Goal: Use online tool/utility: Utilize a website feature to perform a specific function

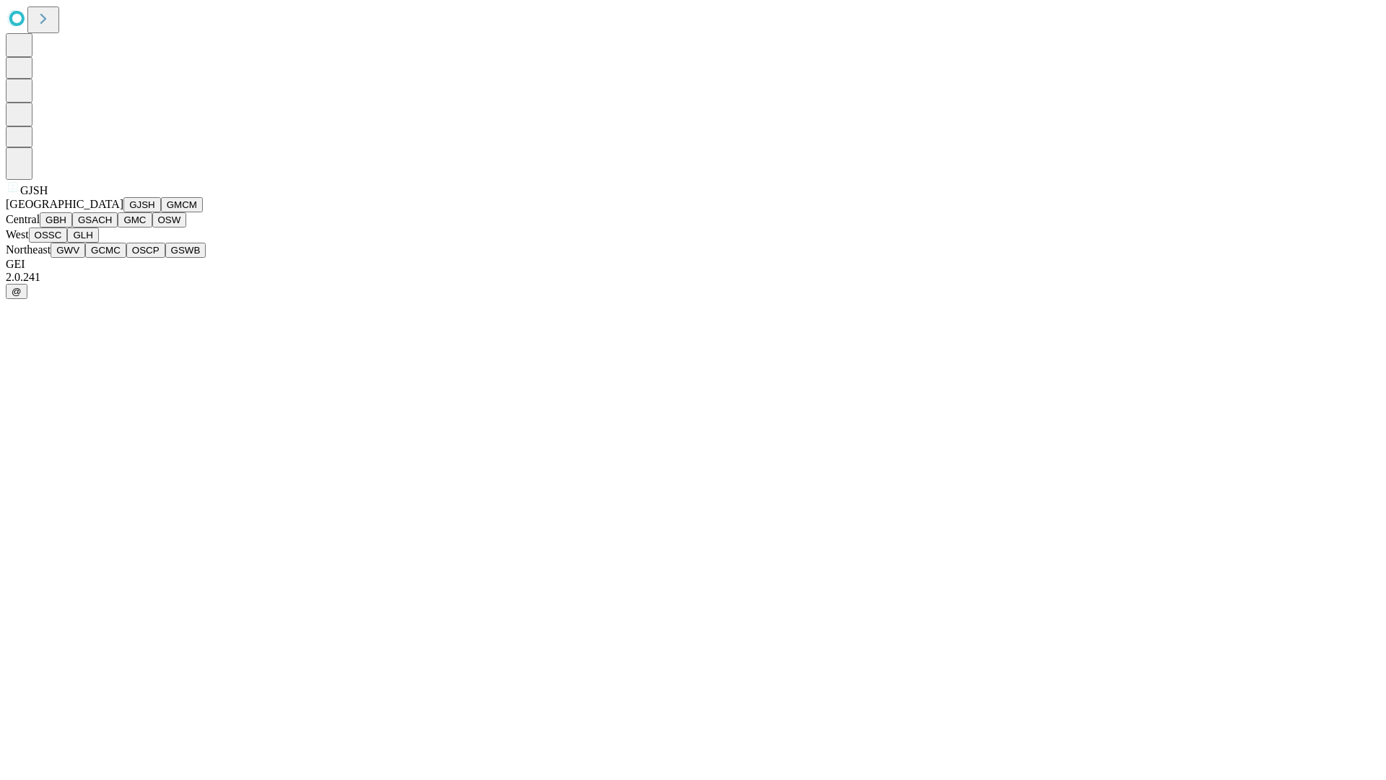
click at [123, 212] on button "GJSH" at bounding box center [142, 204] width 38 height 15
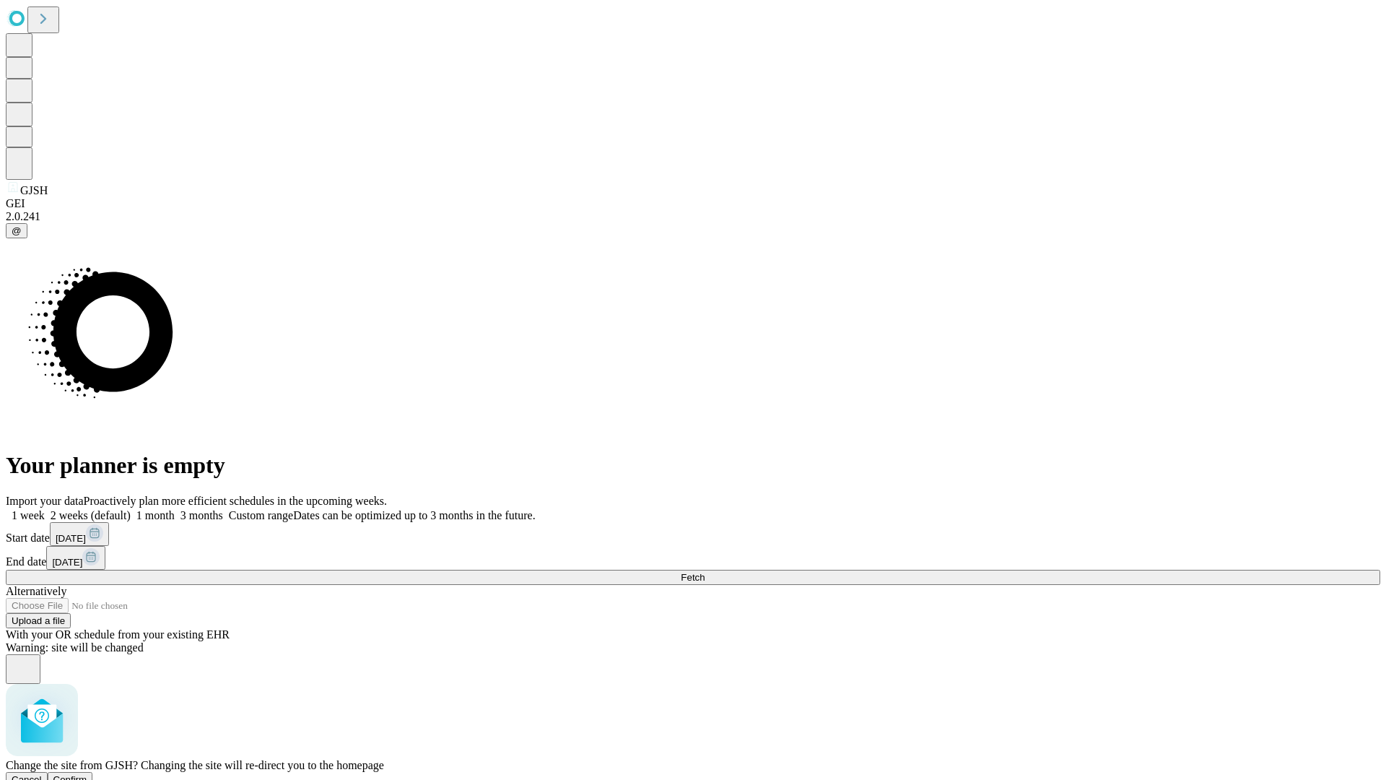
click at [87, 774] on span "Confirm" at bounding box center [70, 779] width 34 height 11
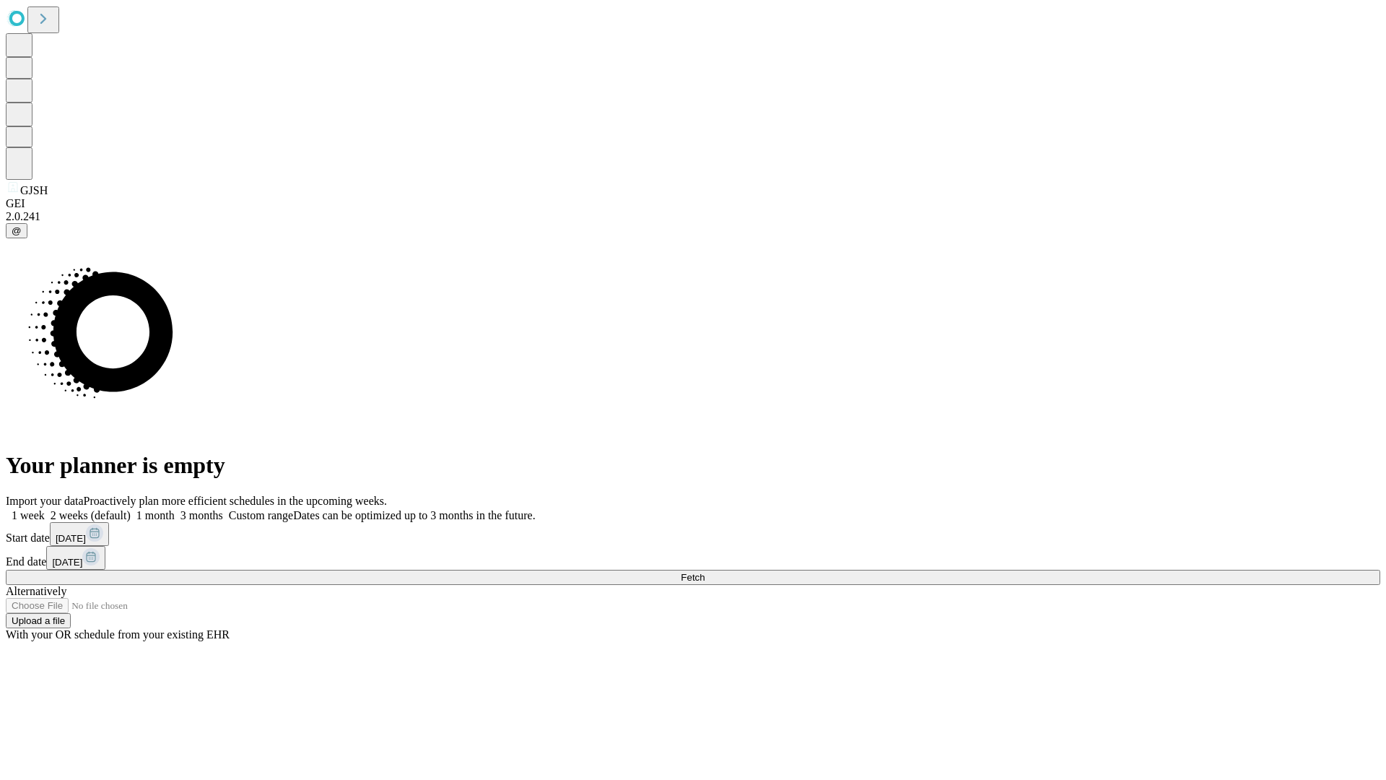
click at [175, 509] on label "1 month" at bounding box center [153, 515] width 44 height 12
click at [705, 572] on span "Fetch" at bounding box center [693, 577] width 24 height 11
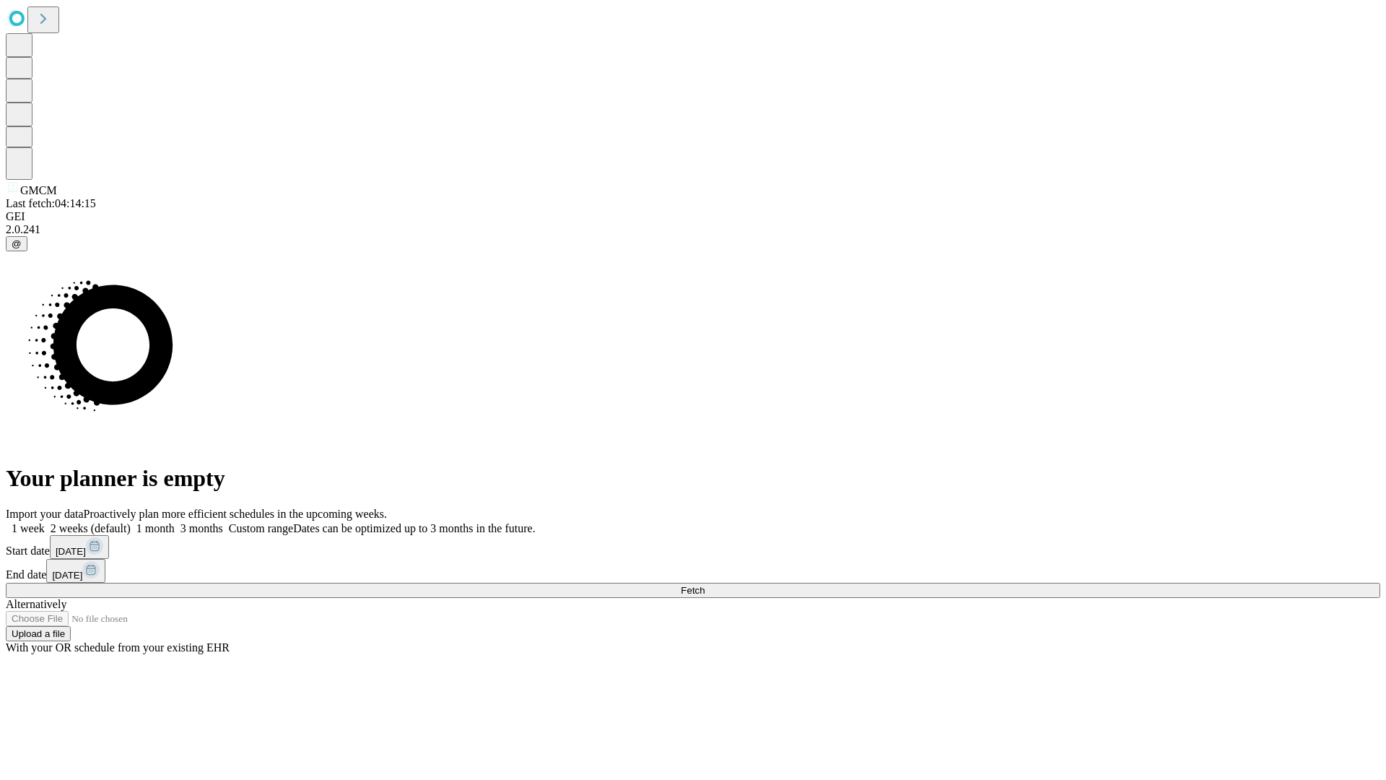
click at [175, 522] on label "1 month" at bounding box center [153, 528] width 44 height 12
click at [705, 585] on span "Fetch" at bounding box center [693, 590] width 24 height 11
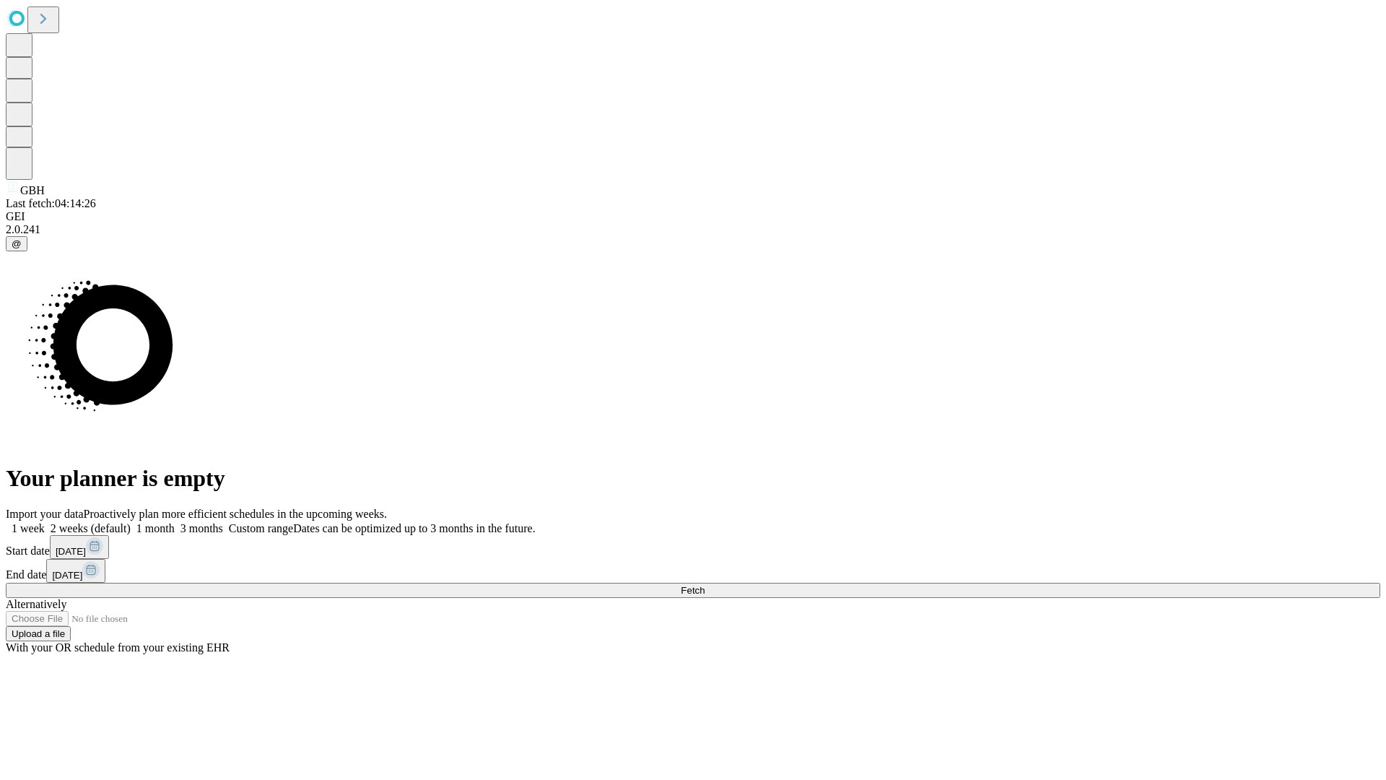
click at [175, 522] on label "1 month" at bounding box center [153, 528] width 44 height 12
click at [705, 585] on span "Fetch" at bounding box center [693, 590] width 24 height 11
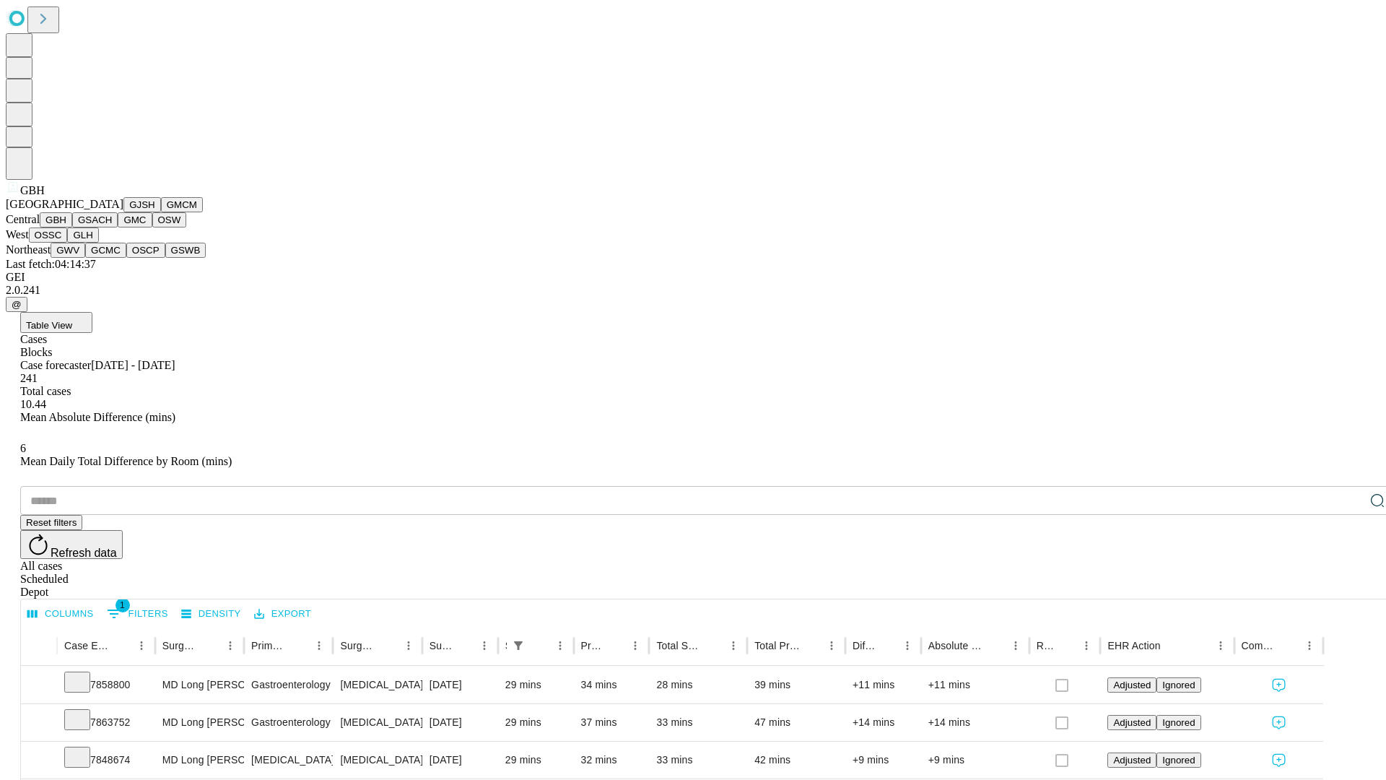
click at [112, 227] on button "GSACH" at bounding box center [94, 219] width 45 height 15
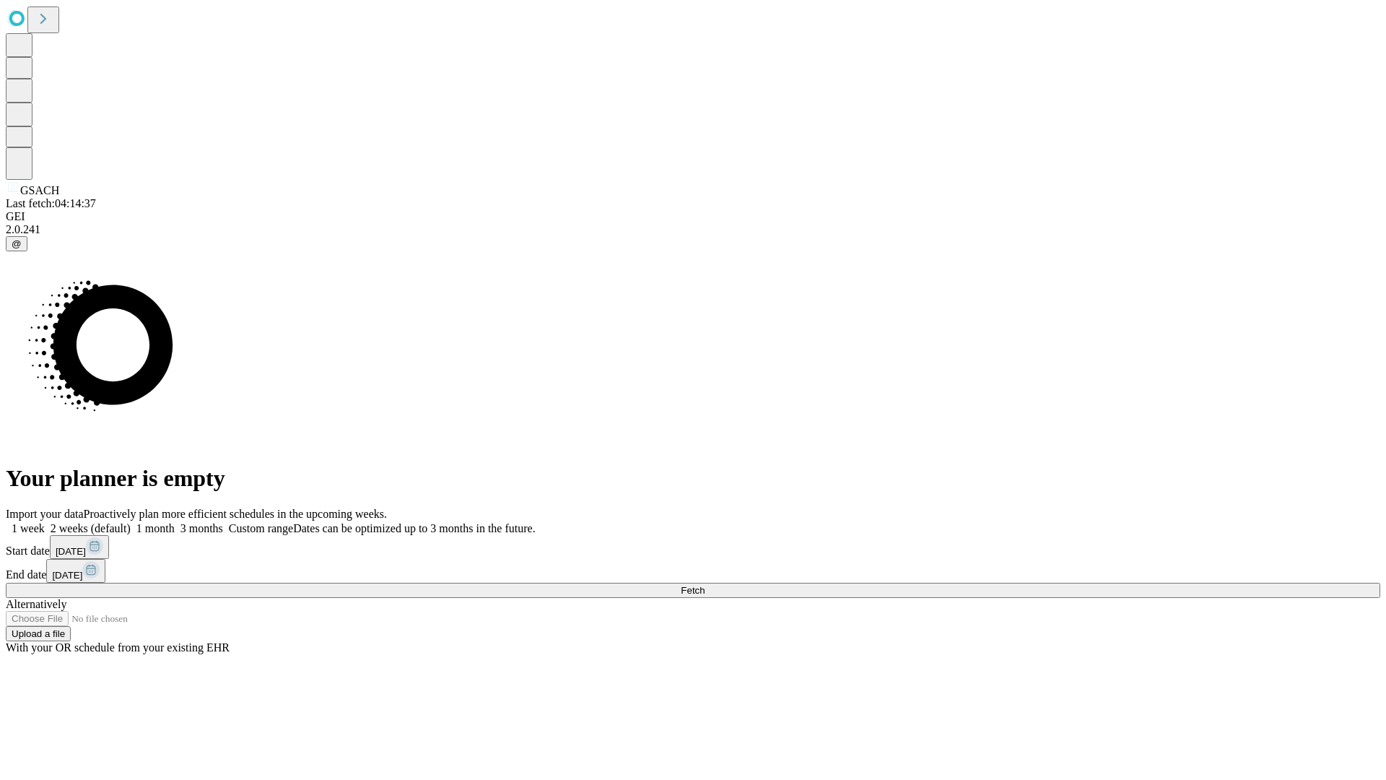
click at [705, 585] on span "Fetch" at bounding box center [693, 590] width 24 height 11
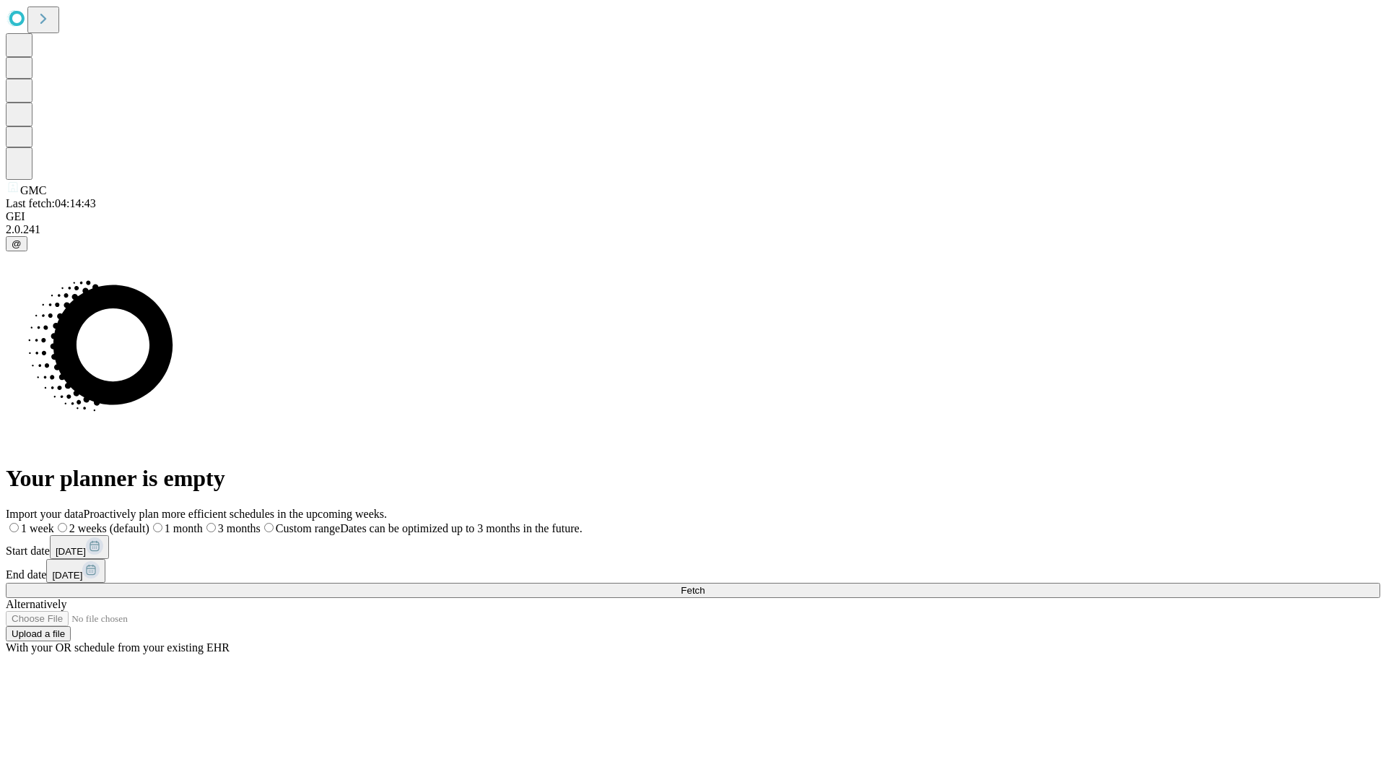
click at [203, 522] on label "1 month" at bounding box center [175, 528] width 53 height 12
click at [705, 585] on span "Fetch" at bounding box center [693, 590] width 24 height 11
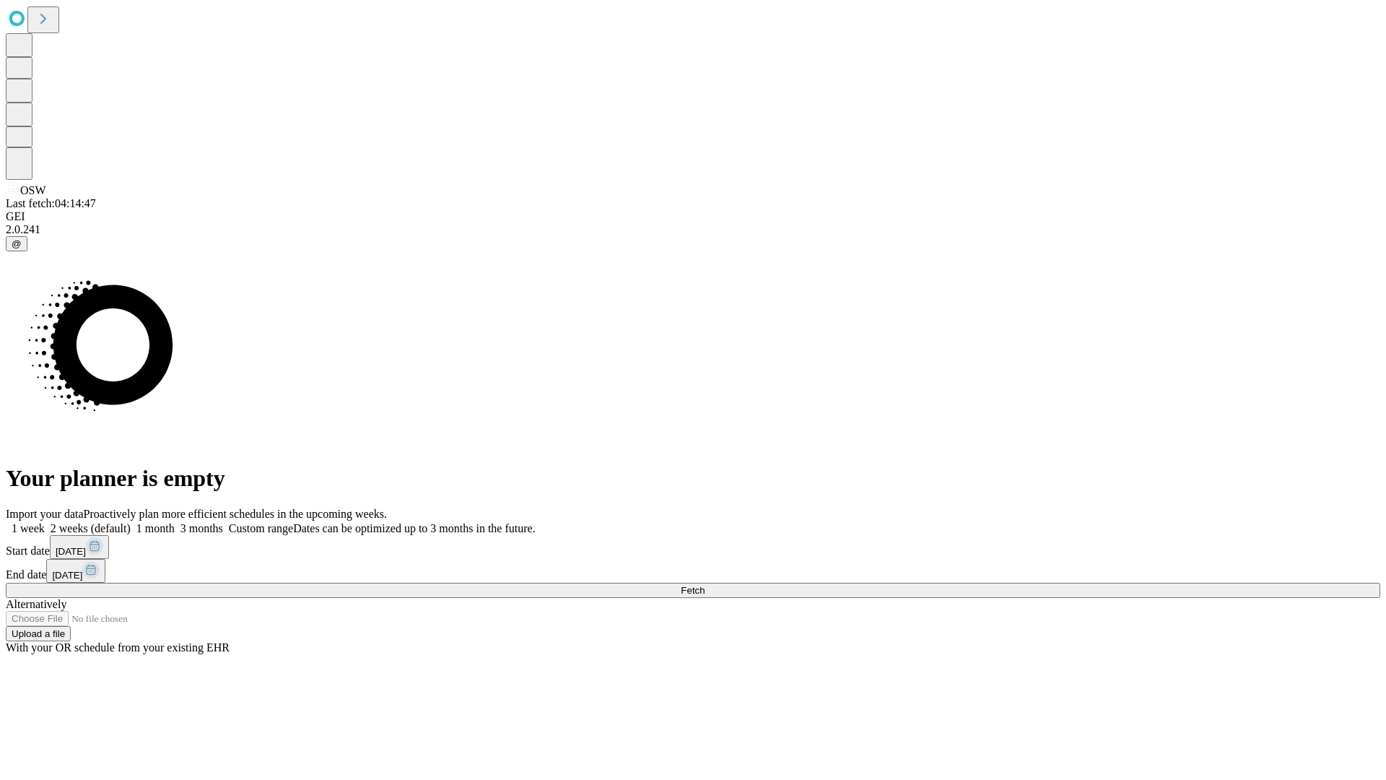
click at [175, 522] on label "1 month" at bounding box center [153, 528] width 44 height 12
click at [705, 585] on span "Fetch" at bounding box center [693, 590] width 24 height 11
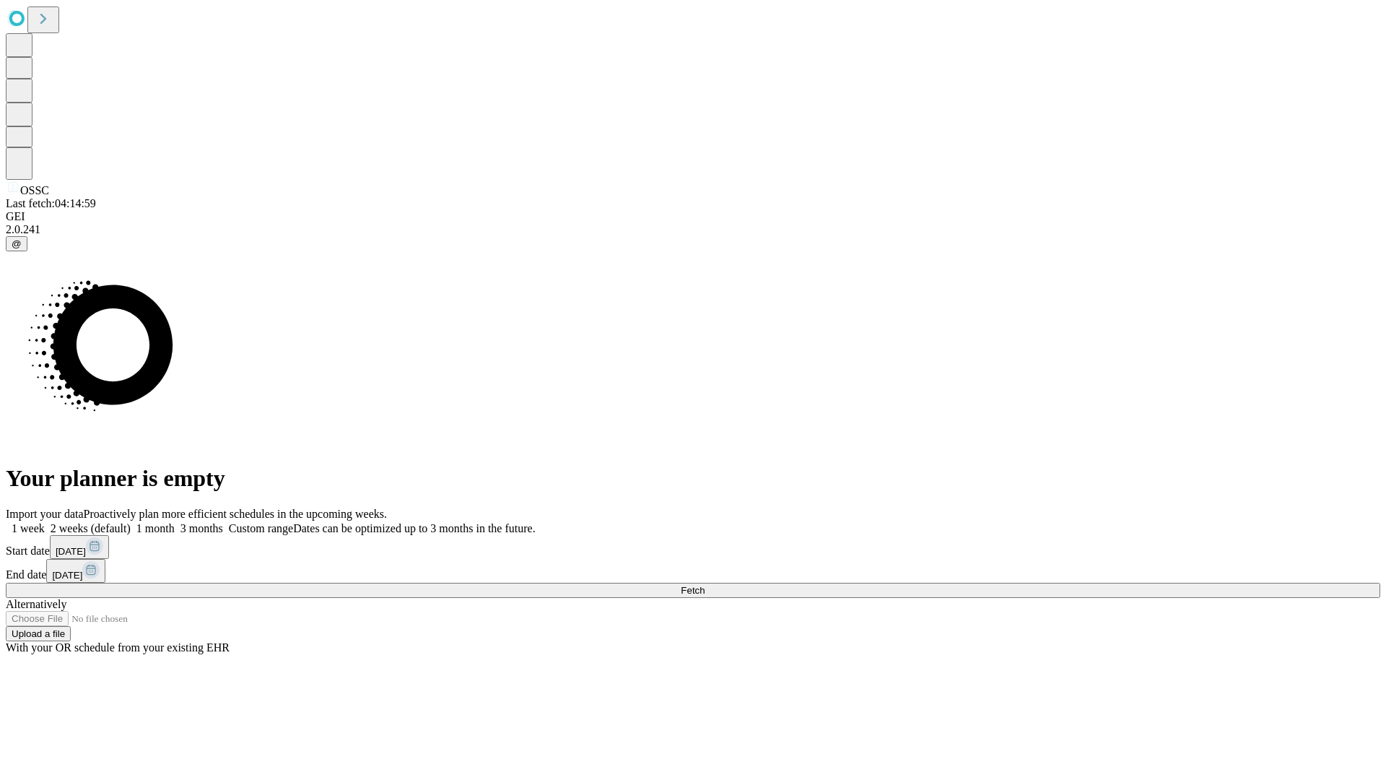
click at [175, 522] on label "1 month" at bounding box center [153, 528] width 44 height 12
click at [705, 585] on span "Fetch" at bounding box center [693, 590] width 24 height 11
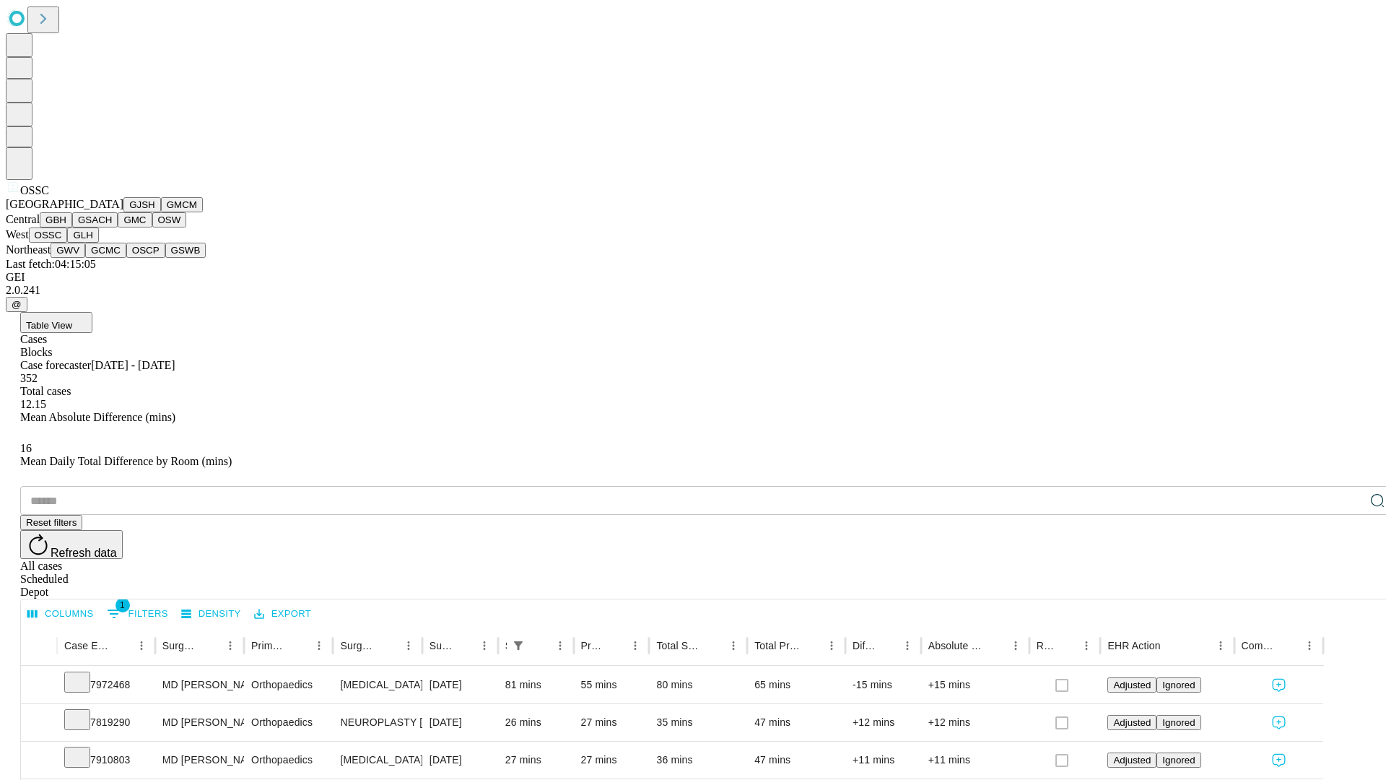
click at [98, 243] on button "GLH" at bounding box center [82, 234] width 31 height 15
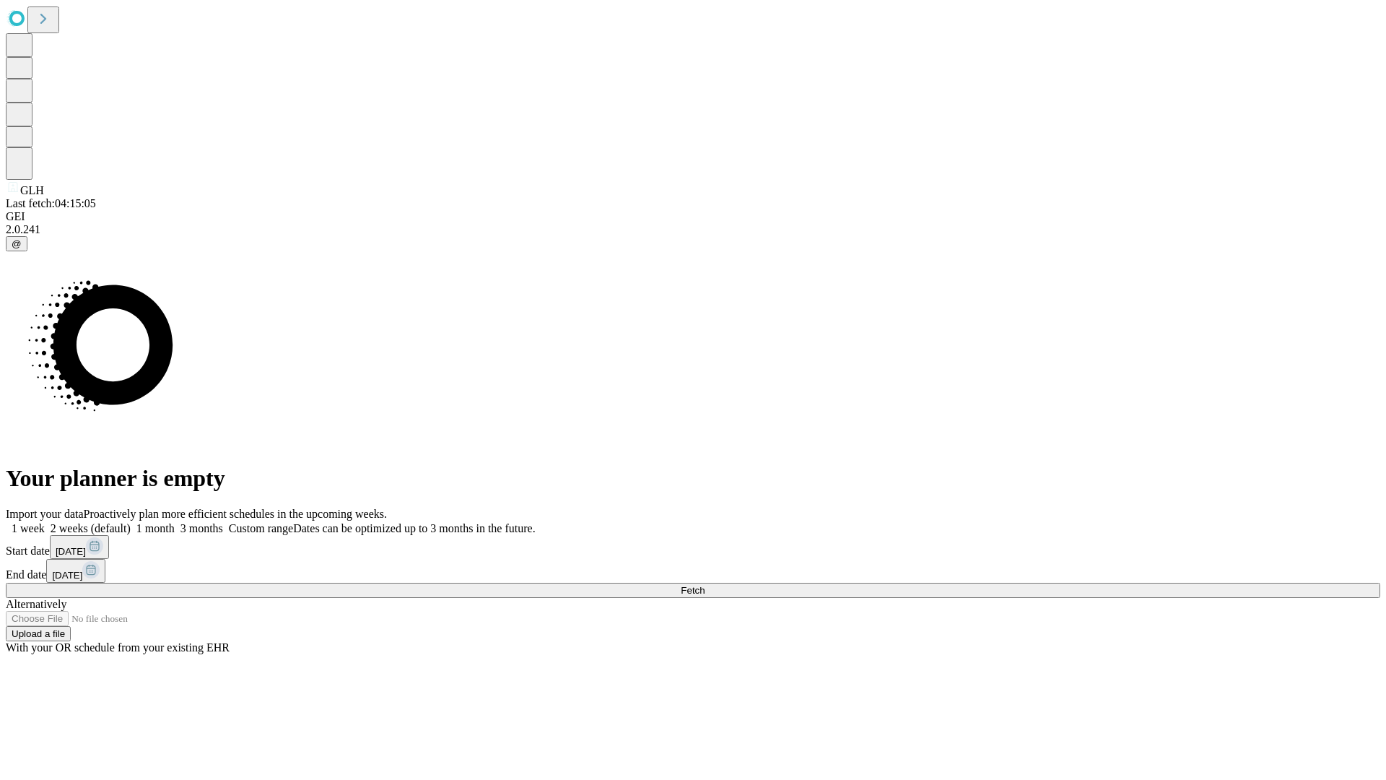
click at [705, 585] on span "Fetch" at bounding box center [693, 590] width 24 height 11
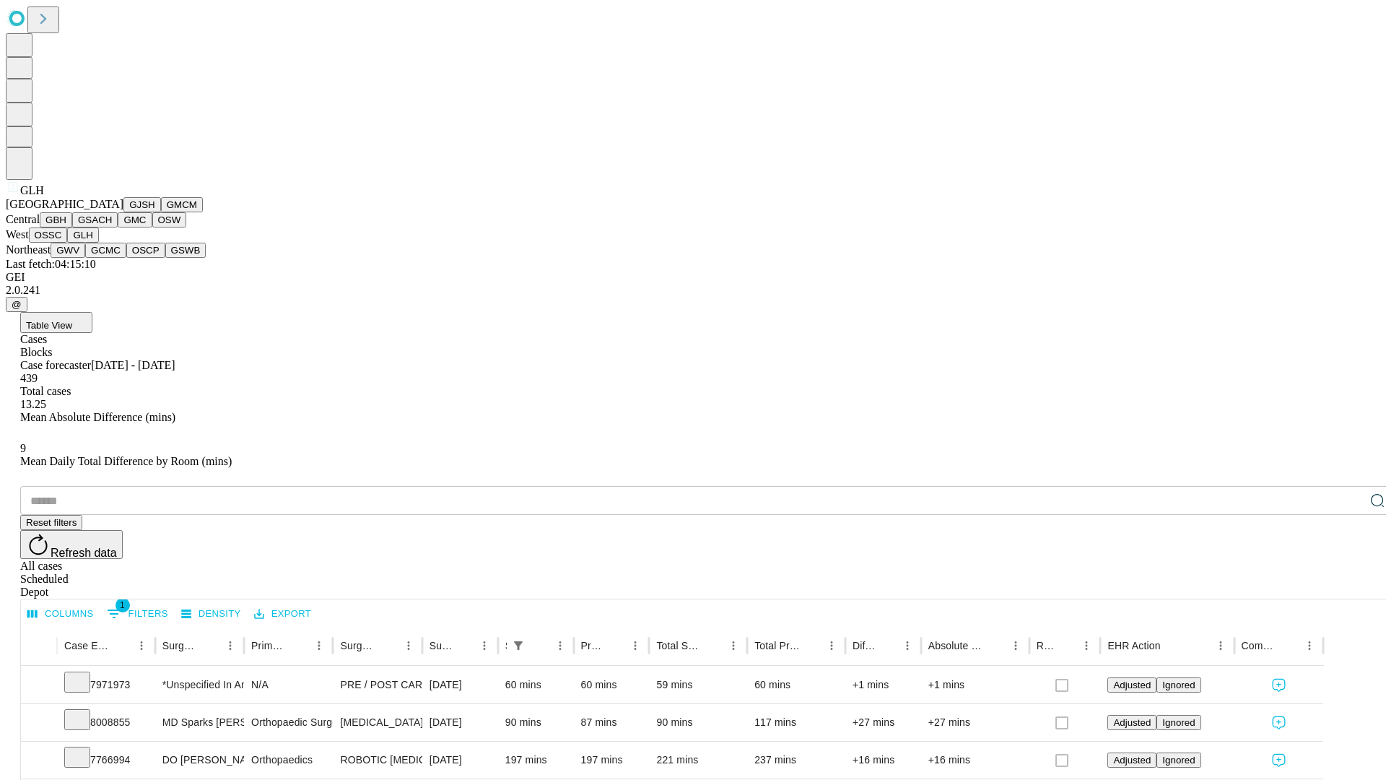
click at [85, 258] on button "GWV" at bounding box center [68, 250] width 35 height 15
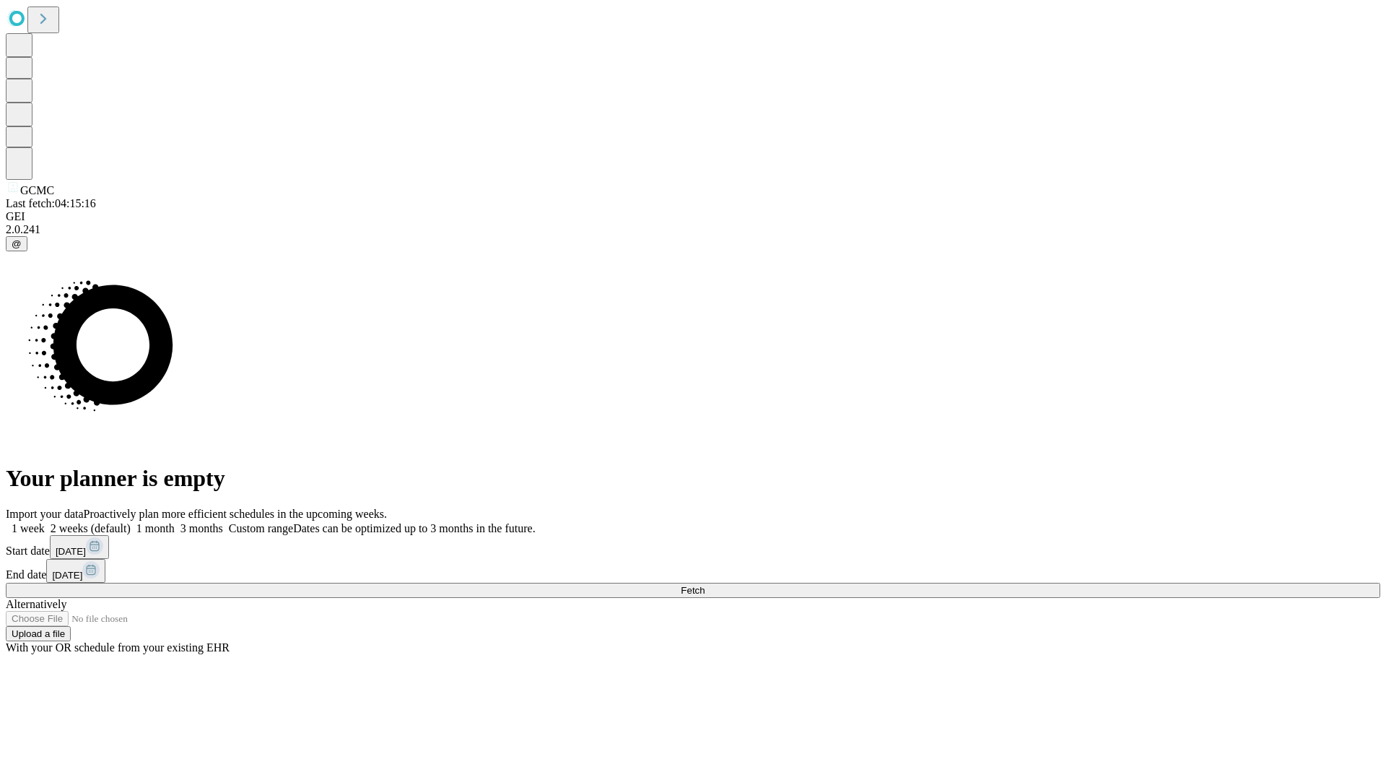
click at [175, 522] on label "1 month" at bounding box center [153, 528] width 44 height 12
click at [705, 585] on span "Fetch" at bounding box center [693, 590] width 24 height 11
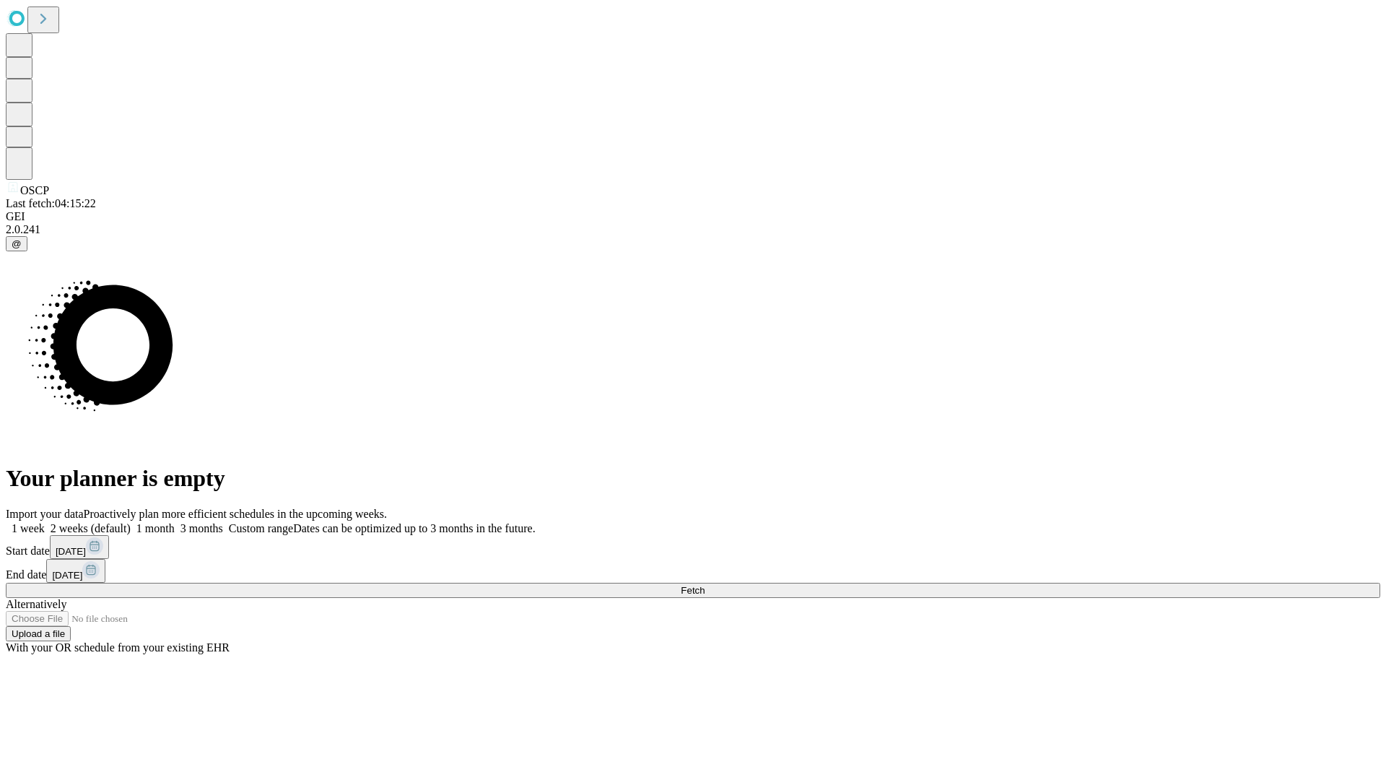
click at [175, 522] on label "1 month" at bounding box center [153, 528] width 44 height 12
click at [705, 585] on span "Fetch" at bounding box center [693, 590] width 24 height 11
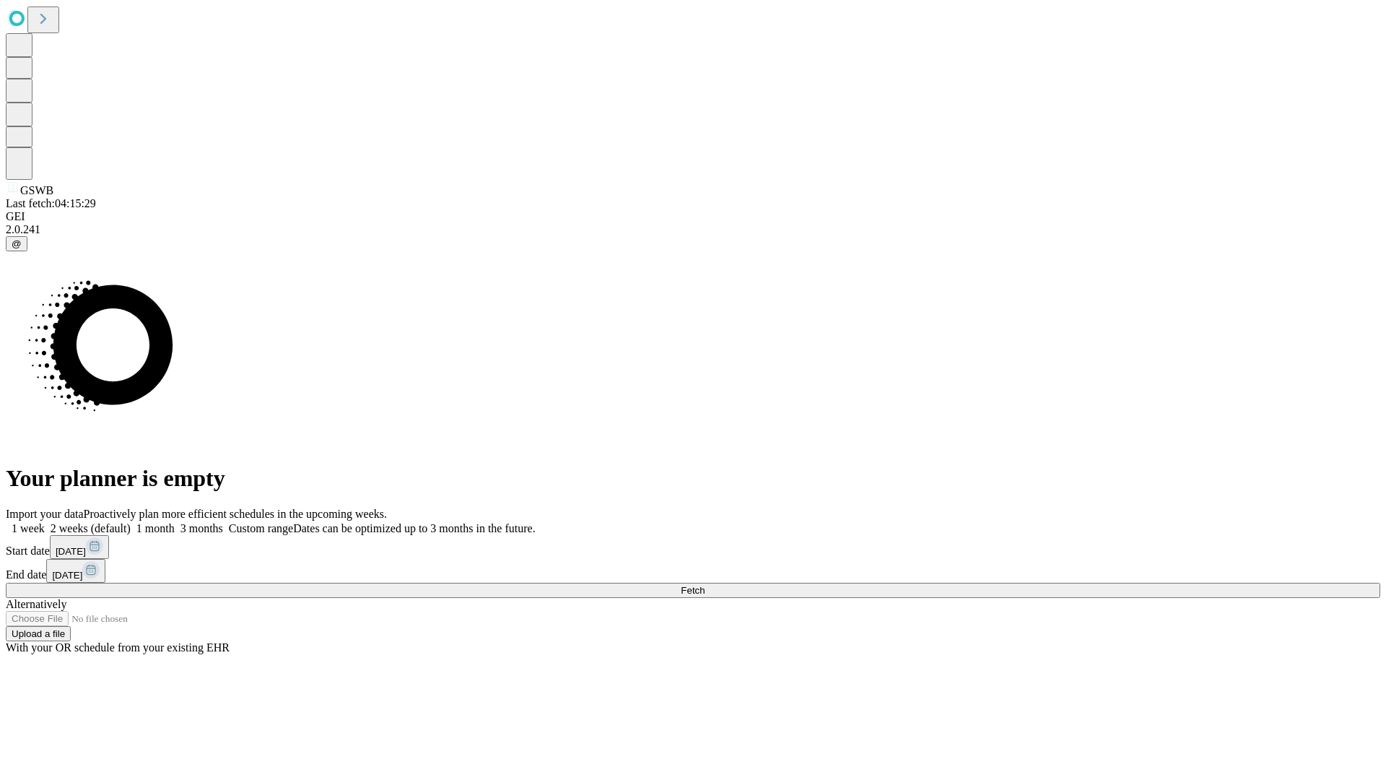
click at [175, 522] on label "1 month" at bounding box center [153, 528] width 44 height 12
click at [705, 585] on span "Fetch" at bounding box center [693, 590] width 24 height 11
